Goal: Task Accomplishment & Management: Manage account settings

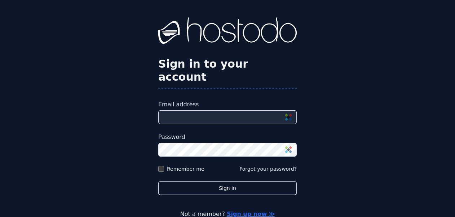
drag, startPoint x: 200, startPoint y: 106, endPoint x: 200, endPoint y: 112, distance: 5.8
click at [200, 110] on input "Email address" at bounding box center [227, 117] width 139 height 14
type input "**********"
click at [167, 165] on label "Remember me" at bounding box center [186, 168] width 38 height 7
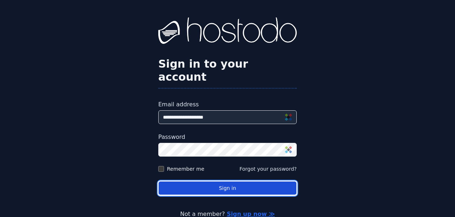
click at [224, 181] on button "Sign in" at bounding box center [227, 188] width 139 height 14
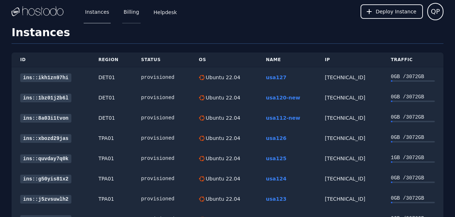
click at [124, 15] on link "Billing" at bounding box center [131, 12] width 18 height 24
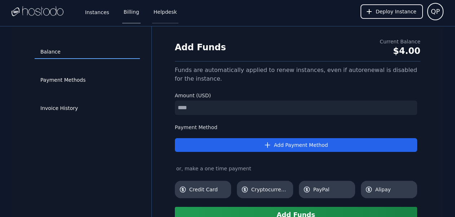
click at [161, 18] on link "Helpdesk" at bounding box center [165, 12] width 26 height 24
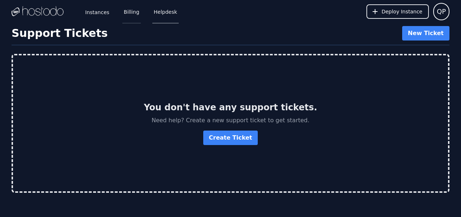
click at [132, 12] on link "Billing" at bounding box center [131, 12] width 18 height 24
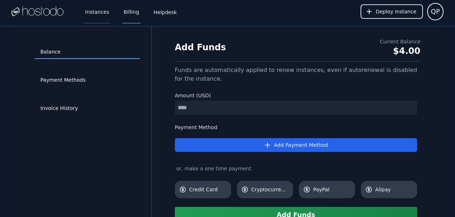
click at [100, 13] on link "Instances" at bounding box center [97, 12] width 27 height 24
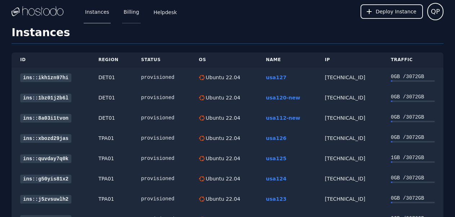
click at [130, 10] on link "Billing" at bounding box center [131, 12] width 18 height 24
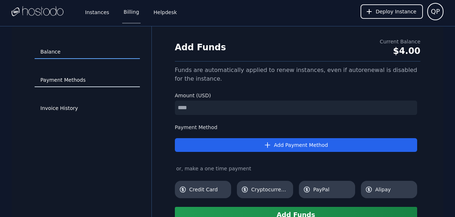
click at [83, 82] on link "Payment Methods" at bounding box center [87, 80] width 105 height 14
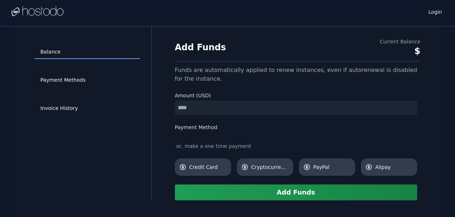
click at [73, 109] on link "Invoice History" at bounding box center [87, 108] width 105 height 14
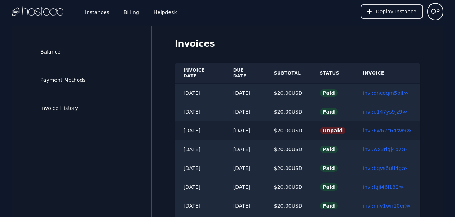
scroll to position [73, 0]
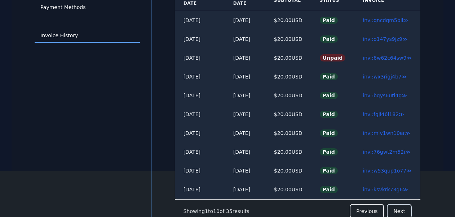
click at [400, 207] on button "Next" at bounding box center [399, 211] width 25 height 14
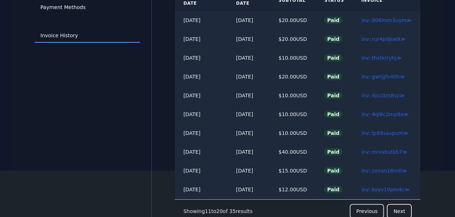
click at [363, 204] on button "Previous" at bounding box center [367, 211] width 34 height 14
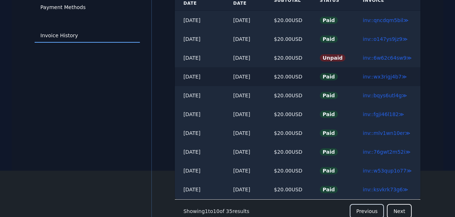
scroll to position [0, 0]
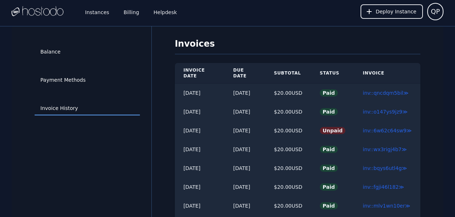
click at [336, 68] on th "Status" at bounding box center [332, 73] width 43 height 21
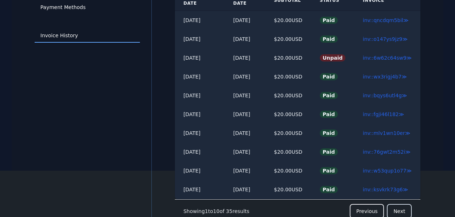
click at [406, 205] on button "Next" at bounding box center [399, 211] width 25 height 14
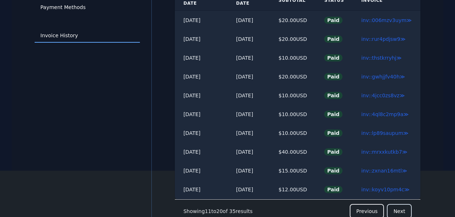
click at [406, 205] on button "Next" at bounding box center [399, 211] width 25 height 14
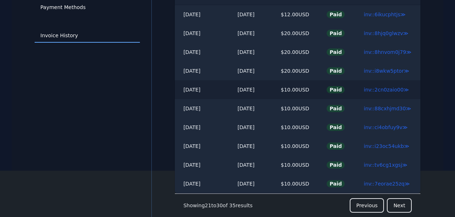
scroll to position [0, 0]
click at [402, 205] on button "Next" at bounding box center [399, 205] width 25 height 14
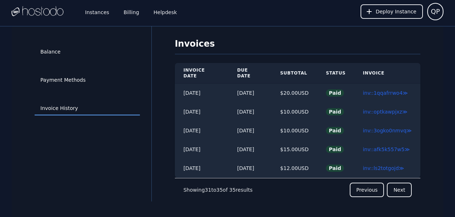
scroll to position [26, 0]
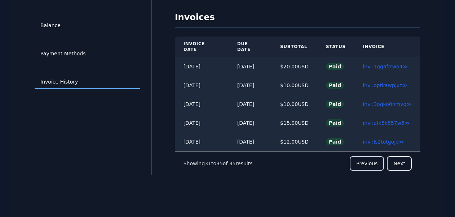
click at [372, 158] on button "Previous" at bounding box center [367, 163] width 34 height 14
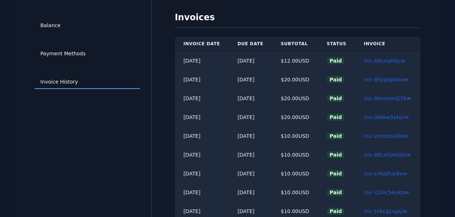
scroll to position [73, 0]
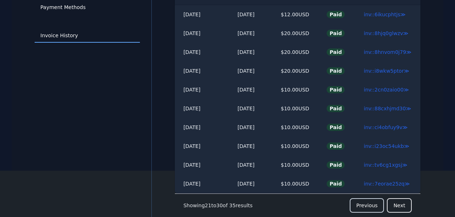
click at [367, 199] on button "Previous" at bounding box center [367, 205] width 34 height 14
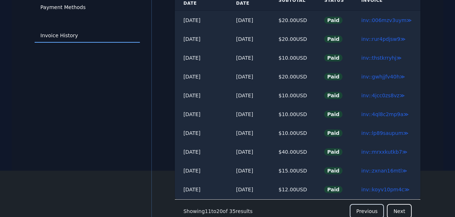
click at [369, 204] on button "Previous" at bounding box center [367, 211] width 34 height 14
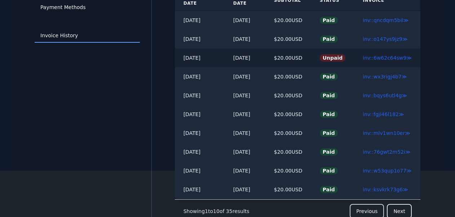
scroll to position [0, 0]
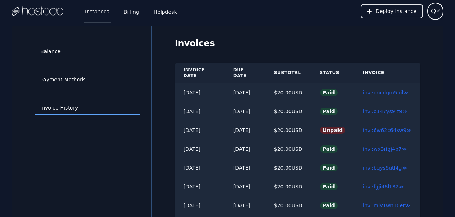
click at [93, 10] on link "Instances" at bounding box center [97, 11] width 27 height 24
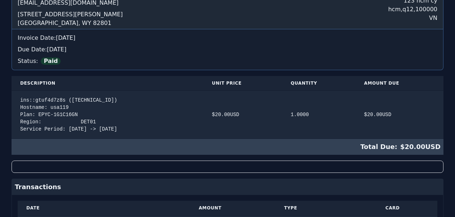
scroll to position [119, 0]
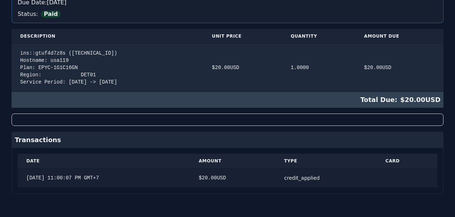
click at [314, 177] on div "credit_applied" at bounding box center [326, 177] width 84 height 7
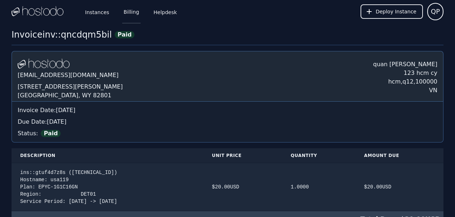
click at [125, 16] on link "Billing" at bounding box center [131, 12] width 18 height 24
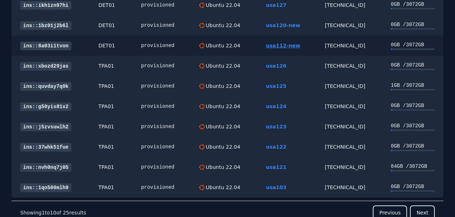
scroll to position [108, 0]
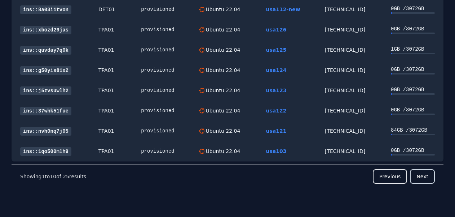
click at [428, 176] on button "Next" at bounding box center [422, 176] width 25 height 14
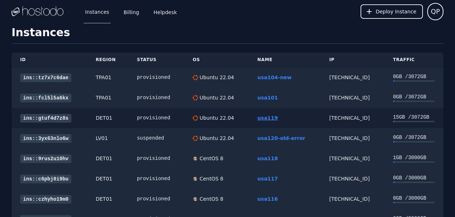
click at [267, 119] on link "usa119" at bounding box center [268, 118] width 21 height 6
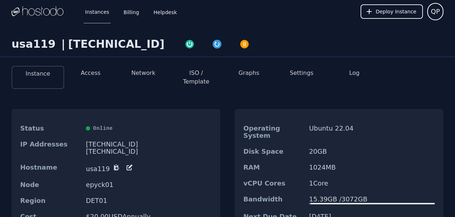
click at [291, 71] on li "Settings" at bounding box center [301, 77] width 53 height 23
click at [307, 77] on button "Settings" at bounding box center [302, 73] width 24 height 9
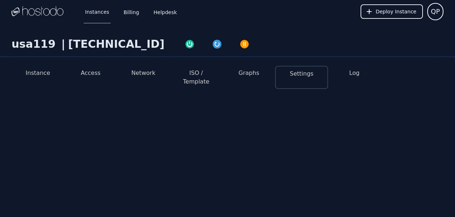
select select "***"
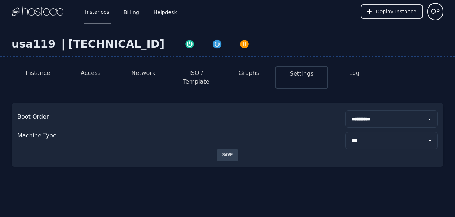
scroll to position [15, 0]
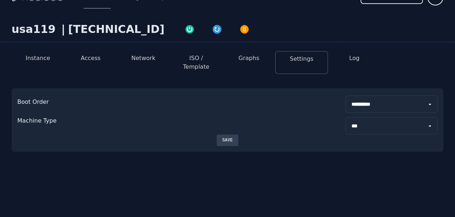
click at [350, 57] on button "Log" at bounding box center [355, 58] width 10 height 9
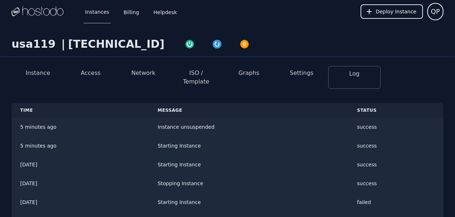
click at [271, 77] on li "Graphs" at bounding box center [249, 77] width 53 height 23
click at [257, 75] on button "Graphs" at bounding box center [249, 73] width 21 height 9
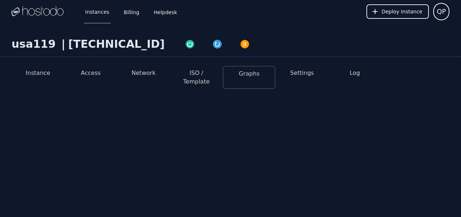
select select "***"
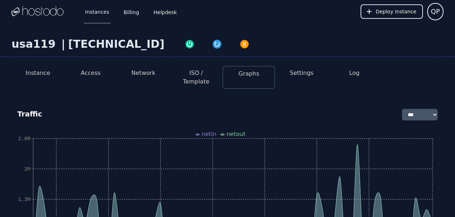
click at [17, 74] on li "Instance" at bounding box center [38, 77] width 53 height 23
click at [35, 75] on button "Instance" at bounding box center [38, 73] width 25 height 9
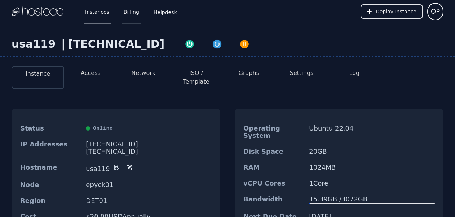
click at [122, 13] on link "Billing" at bounding box center [131, 12] width 18 height 24
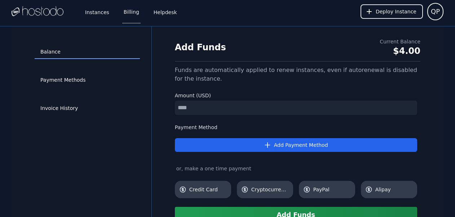
click at [409, 51] on div "$4.00" at bounding box center [400, 51] width 41 height 12
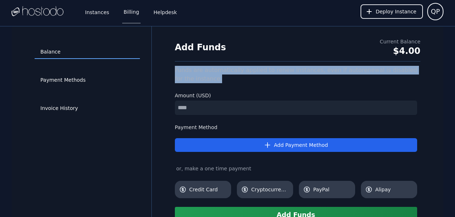
drag, startPoint x: 176, startPoint y: 70, endPoint x: 221, endPoint y: 82, distance: 46.1
click at [221, 82] on div "Add Funds Current Balance $4.00 Funds are automatically applied to renew instan…" at bounding box center [297, 130] width 269 height 184
click at [185, 79] on div "Funds are automatically applied to renew instances, even if autorenewal is disa…" at bounding box center [298, 74] width 246 height 17
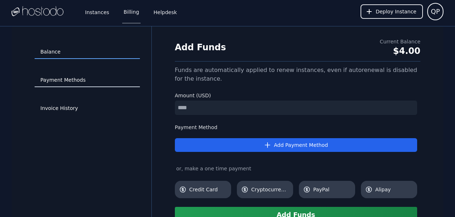
click at [77, 74] on link "Payment Methods" at bounding box center [87, 80] width 105 height 14
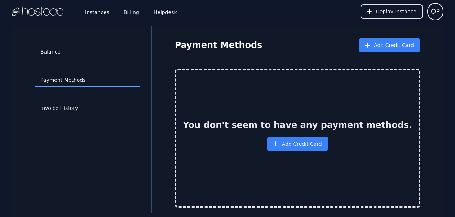
click at [72, 100] on div "Invoice History" at bounding box center [87, 108] width 105 height 28
click at [93, 10] on link "Instances" at bounding box center [97, 12] width 27 height 24
